Goal: Transaction & Acquisition: Register for event/course

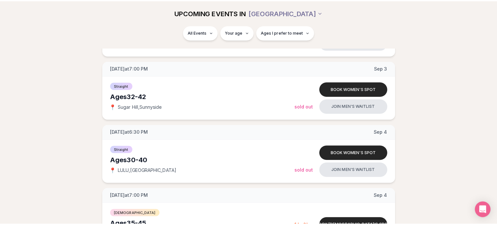
scroll to position [270, 0]
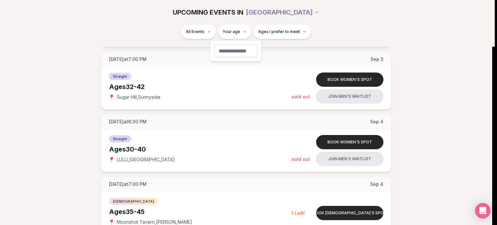
type input "**"
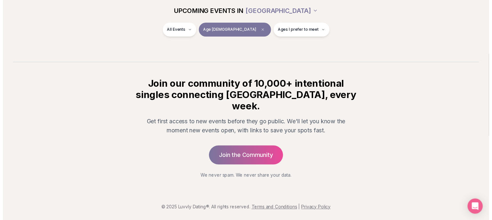
scroll to position [101, 0]
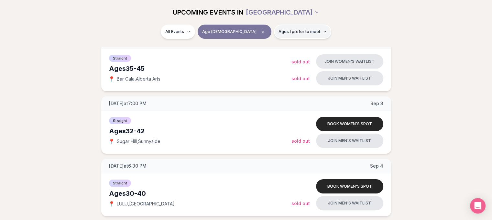
click at [279, 34] on span "Ages I prefer to meet" at bounding box center [299, 31] width 42 height 5
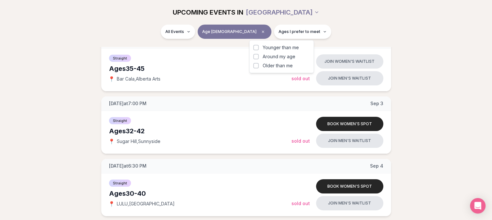
click at [275, 49] on span "Younger than me" at bounding box center [280, 47] width 36 height 6
click at [258, 49] on button "Younger than me" at bounding box center [255, 47] width 5 height 5
click at [265, 59] on span "Around my age" at bounding box center [278, 56] width 33 height 6
click at [258, 59] on button "Around my age" at bounding box center [255, 56] width 5 height 5
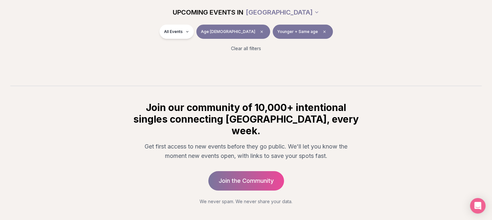
click at [327, 27] on div "All Events Age [DEMOGRAPHIC_DATA] Younger + Same age" at bounding box center [246, 33] width 362 height 17
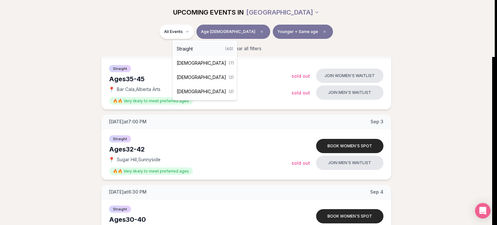
click at [191, 50] on span "Straight" at bounding box center [184, 49] width 16 height 6
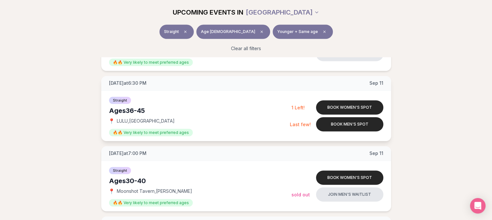
scroll to position [486, 0]
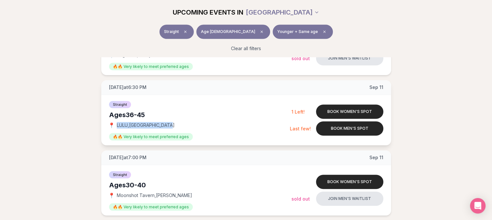
drag, startPoint x: 167, startPoint y: 122, endPoint x: 114, endPoint y: 124, distance: 53.4
click at [114, 124] on div "📍 LULU , [GEOGRAPHIC_DATA]" at bounding box center [199, 125] width 181 height 6
copy div "📍 LULU , [GEOGRAPHIC_DATA]"
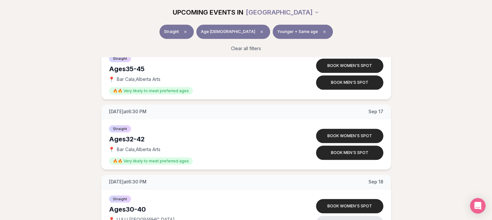
scroll to position [672, 0]
drag, startPoint x: 165, startPoint y: 150, endPoint x: 114, endPoint y: 147, distance: 50.2
click at [114, 147] on div "📍 Bar Cala , [GEOGRAPHIC_DATA] Arts" at bounding box center [200, 149] width 182 height 6
copy div "📍 Bar Cala , [GEOGRAPHIC_DATA] Arts"
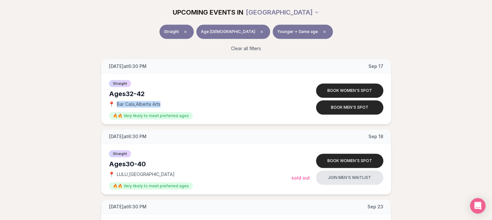
scroll to position [720, 0]
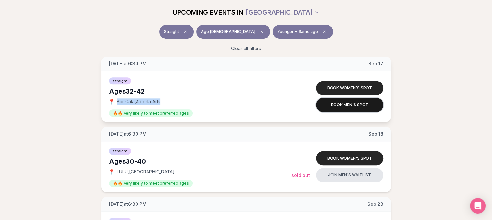
click at [352, 103] on button "Book men's spot" at bounding box center [349, 105] width 67 height 14
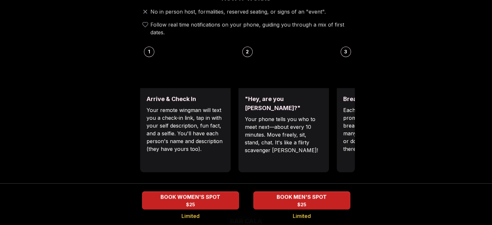
scroll to position [250, 0]
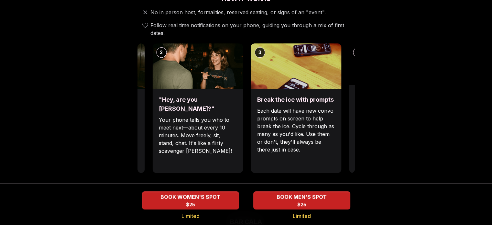
click at [198, 95] on div ""Hey, are you [PERSON_NAME]?" Your phone tells you who to meet next—about every…" at bounding box center [197, 131] width 91 height 84
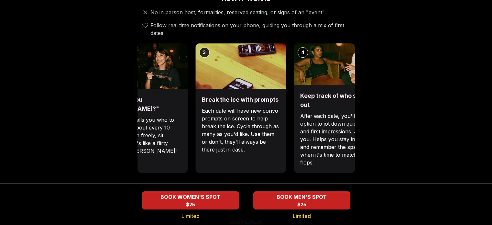
click at [149, 98] on div ""Hey, are you [PERSON_NAME]?" Your phone tells you who to meet next—about every…" at bounding box center [142, 131] width 91 height 84
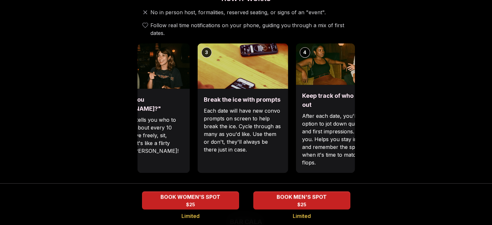
click at [274, 128] on p "Each date will have new convo prompts on screen to help break the ice. Cycle th…" at bounding box center [243, 130] width 78 height 47
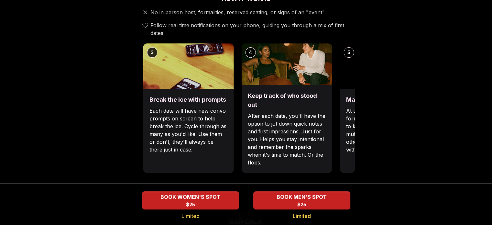
click at [193, 134] on p "Each date will have new convo prompts on screen to help break the ice. Cycle th…" at bounding box center [188, 130] width 78 height 47
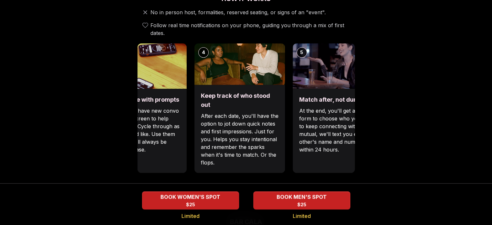
click at [234, 135] on p "After each date, you'll have the option to jot down quick notes and first impre…" at bounding box center [240, 139] width 78 height 54
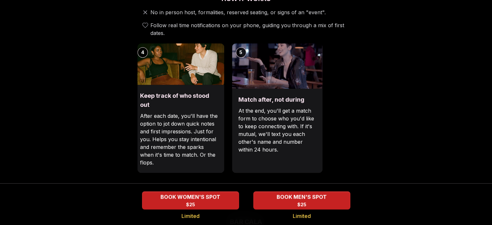
click at [168, 148] on div "Keep track of who stood out After each date, you'll have the option to jot down…" at bounding box center [179, 129] width 91 height 88
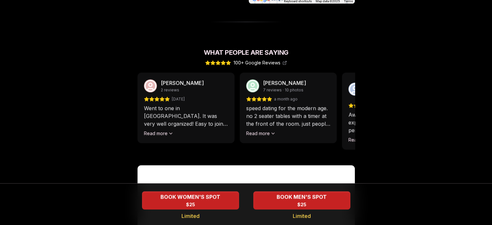
scroll to position [550, 0]
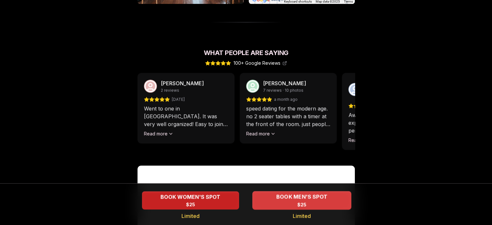
click at [295, 202] on div "BOOK MEN'S SPOT $25" at bounding box center [301, 200] width 99 height 18
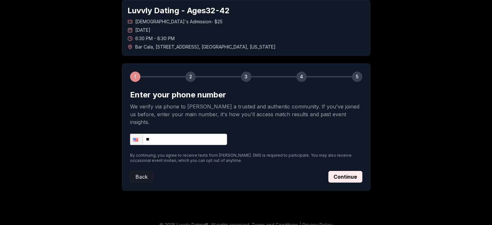
scroll to position [34, 0]
click at [185, 134] on input "**" at bounding box center [178, 139] width 97 height 11
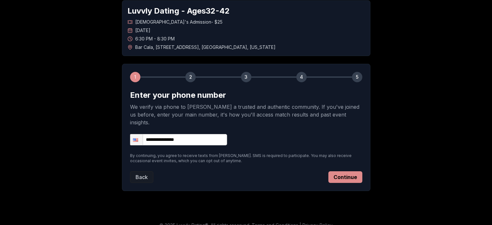
type input "**********"
click at [342, 171] on button "Continue" at bounding box center [345, 177] width 34 height 12
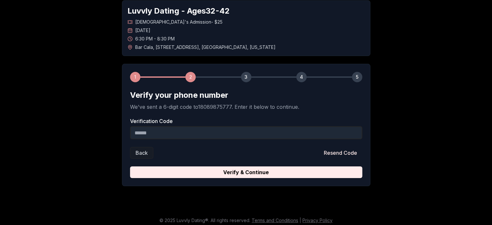
click at [180, 134] on input "Verification Code" at bounding box center [246, 132] width 232 height 13
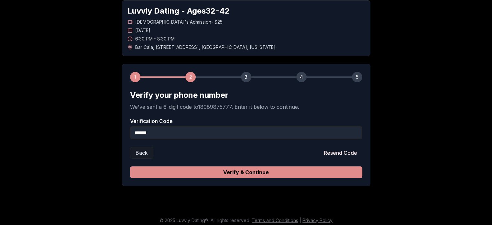
type input "******"
click at [231, 172] on button "Verify & Continue" at bounding box center [246, 172] width 232 height 12
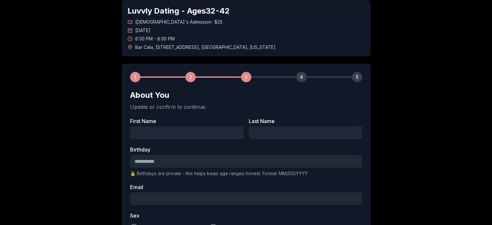
click at [153, 134] on input "First Name" at bounding box center [186, 132] width 113 height 13
type input "*****"
type input "******"
type input "**********"
click at [146, 158] on input "Birthday" at bounding box center [246, 161] width 232 height 13
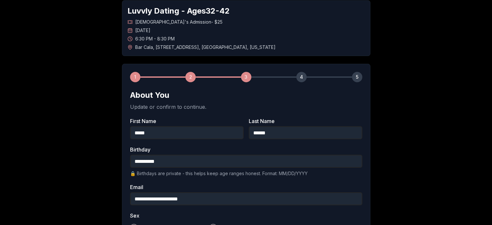
type input "**********"
click at [103, 170] on div "**********" at bounding box center [246, 205] width 453 height 431
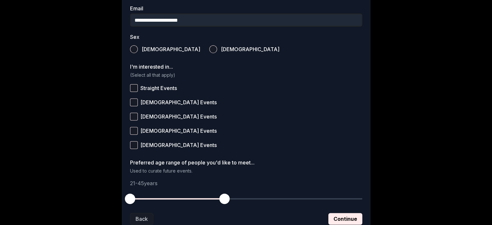
scroll to position [214, 0]
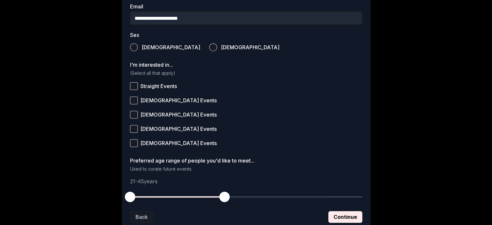
click at [135, 50] on button "[DEMOGRAPHIC_DATA]" at bounding box center [134, 47] width 8 height 8
click at [133, 89] on button "Straight Events" at bounding box center [134, 86] width 8 height 8
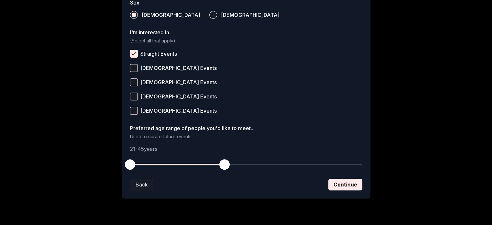
scroll to position [262, 0]
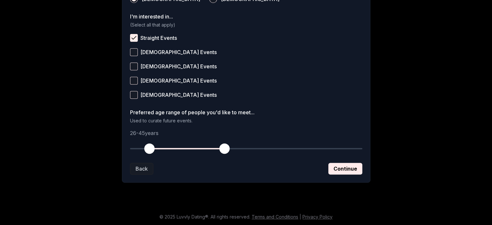
drag, startPoint x: 129, startPoint y: 148, endPoint x: 150, endPoint y: 151, distance: 21.2
click at [150, 151] on span "button" at bounding box center [149, 148] width 10 height 10
drag, startPoint x: 225, startPoint y: 150, endPoint x: 206, endPoint y: 151, distance: 18.8
click at [206, 151] on span "button" at bounding box center [204, 148] width 10 height 10
click at [353, 171] on button "Continue" at bounding box center [345, 169] width 34 height 12
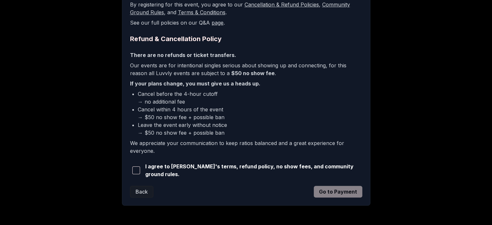
scroll to position [157, 0]
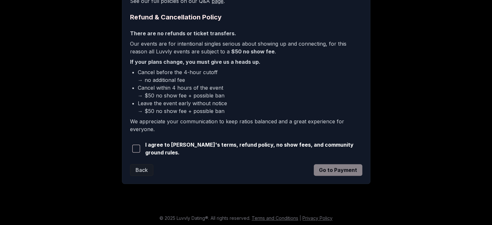
click at [151, 148] on span "I agree to [PERSON_NAME]'s terms, refund policy, no show fees, and community gr…" at bounding box center [253, 149] width 217 height 16
click at [134, 150] on span "button" at bounding box center [136, 148] width 8 height 8
click at [335, 167] on button "Go to Payment" at bounding box center [338, 170] width 48 height 12
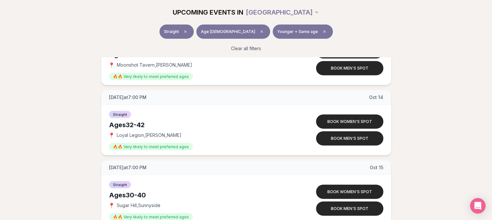
scroll to position [1739, 0]
